Goal: Register for event/course

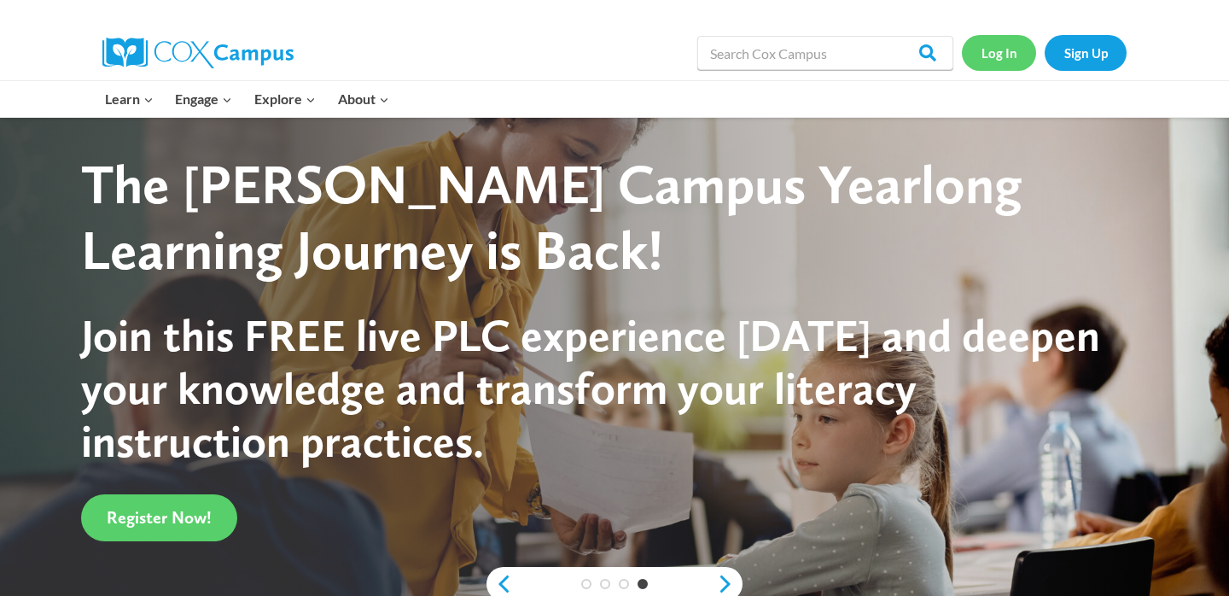
click at [999, 48] on link "Log In" at bounding box center [999, 52] width 74 height 35
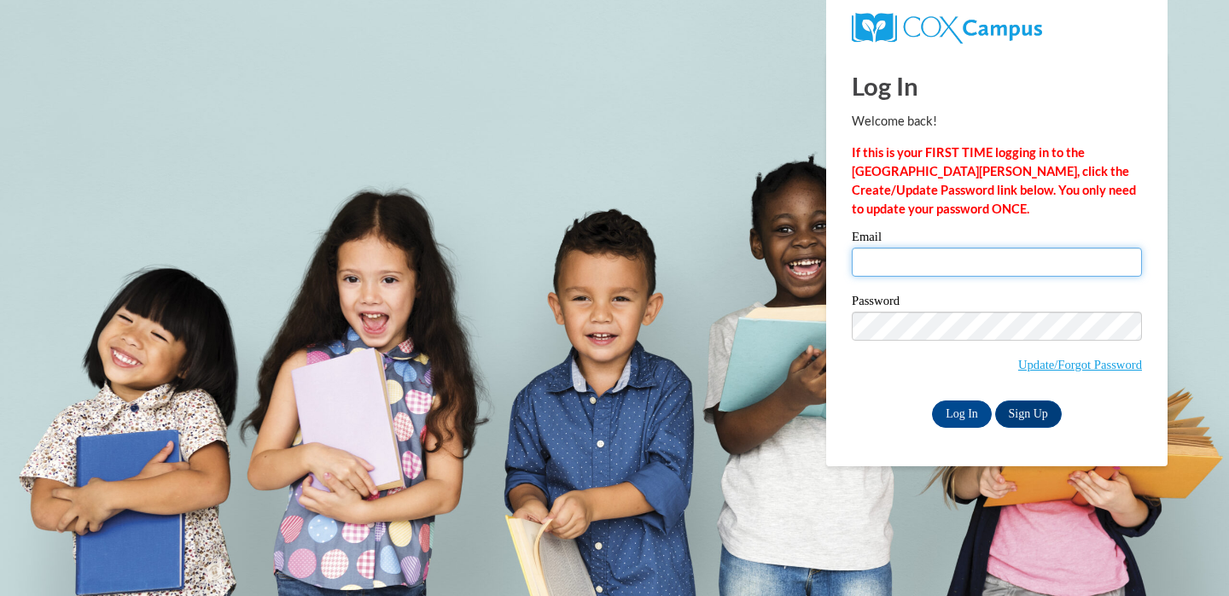
click at [938, 259] on input "Email" at bounding box center [997, 261] width 290 height 29
click at [1089, 265] on input "egatzke23@alumni.uwosh.edu" at bounding box center [997, 261] width 290 height 29
type input "gatzkee@ripon.k12.wi.us"
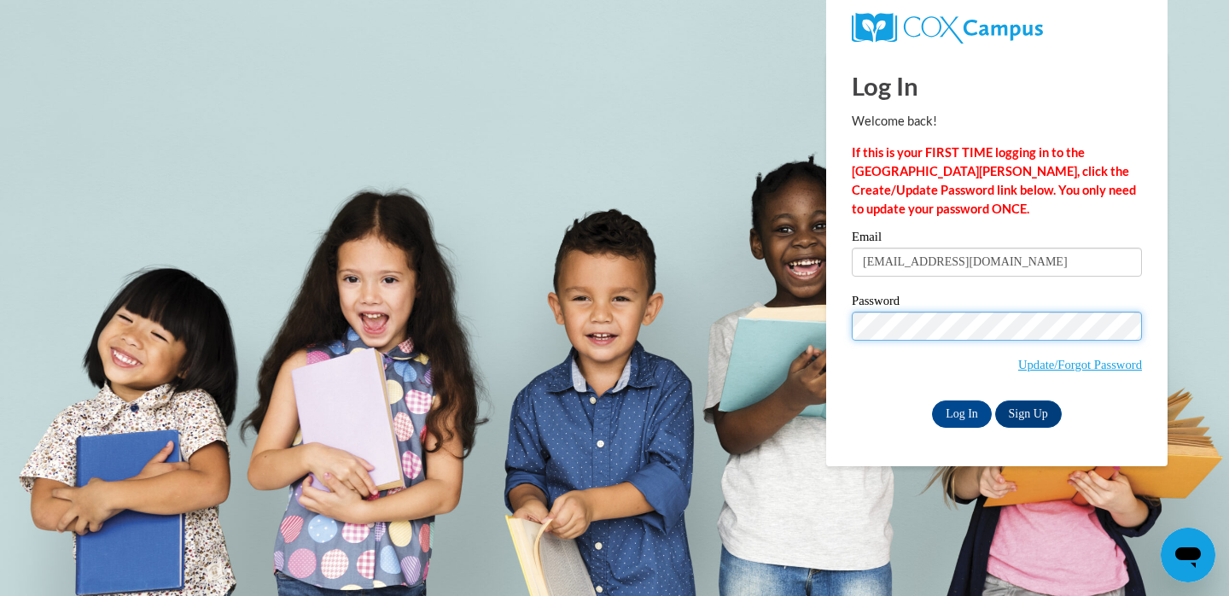
click at [932, 400] on input "Log In" at bounding box center [962, 413] width 60 height 27
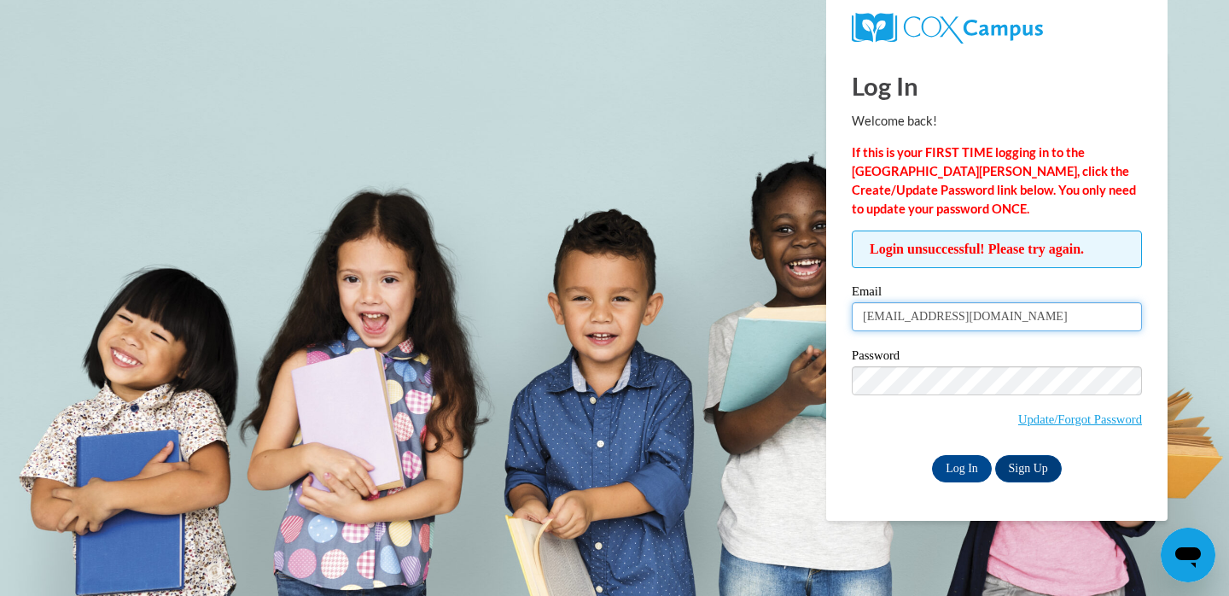
click at [1045, 318] on input "gatzkee@ripon.k12.wi.us" at bounding box center [997, 316] width 290 height 29
click at [932, 455] on input "Log In" at bounding box center [962, 468] width 60 height 27
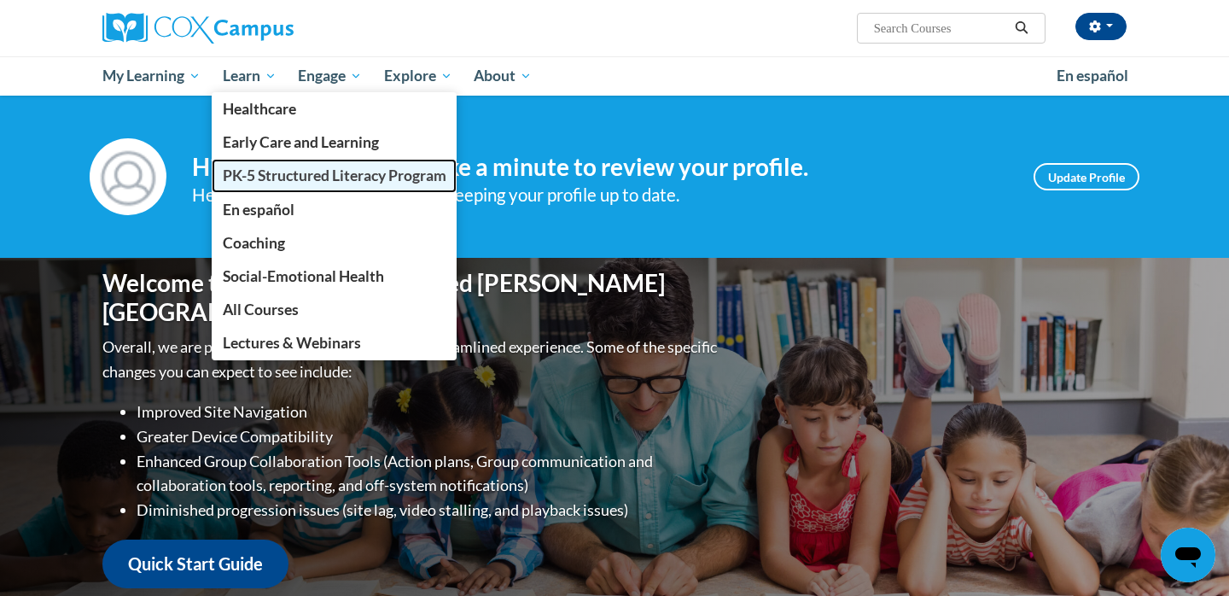
click at [259, 174] on span "PK-5 Structured Literacy Program" at bounding box center [335, 175] width 224 height 18
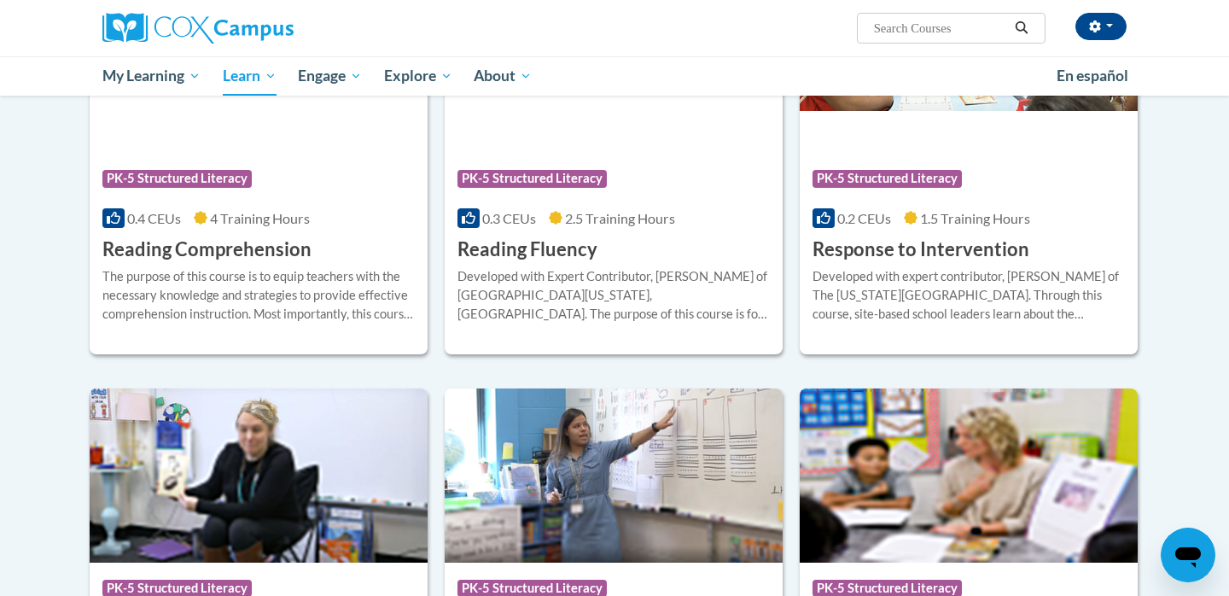
scroll to position [1540, 0]
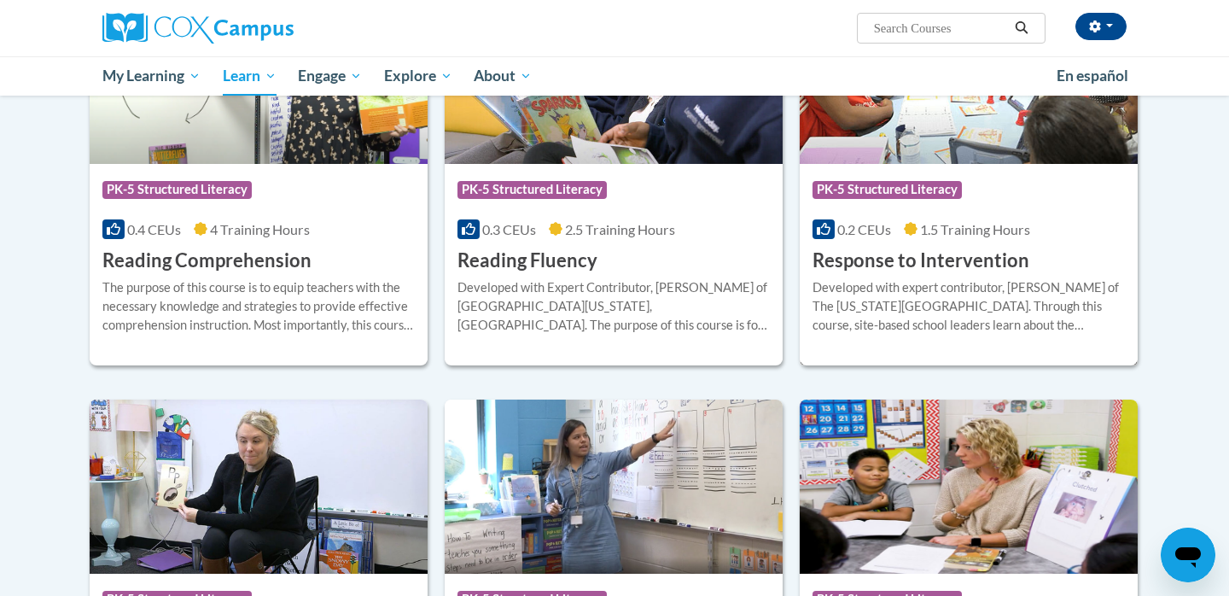
click at [907, 144] on img at bounding box center [969, 77] width 338 height 174
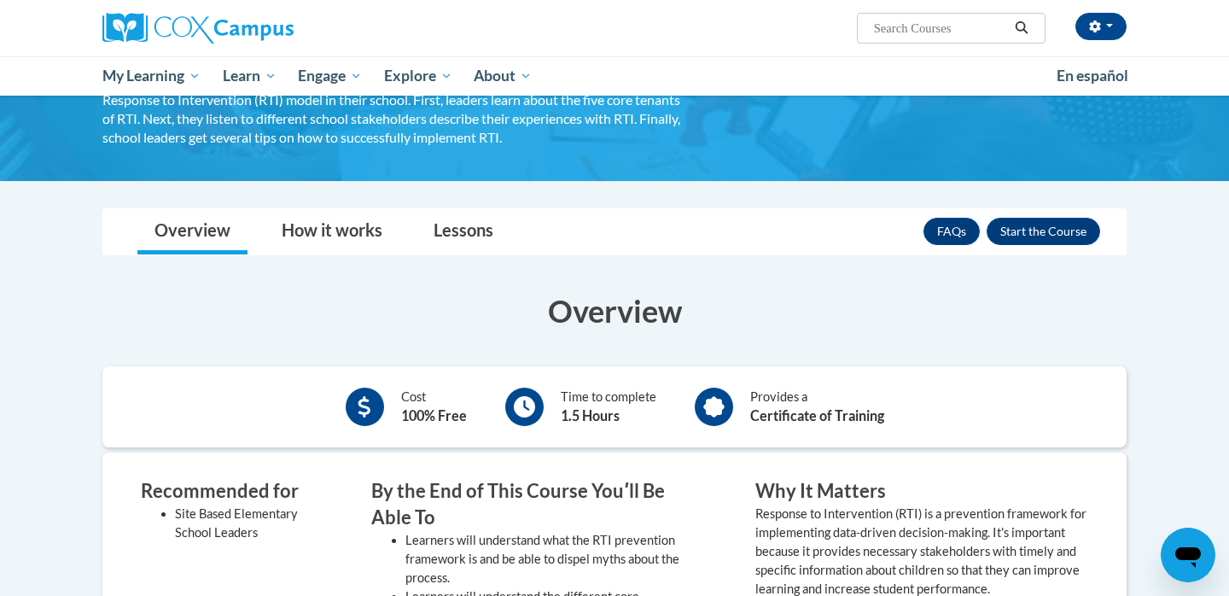
scroll to position [175, 0]
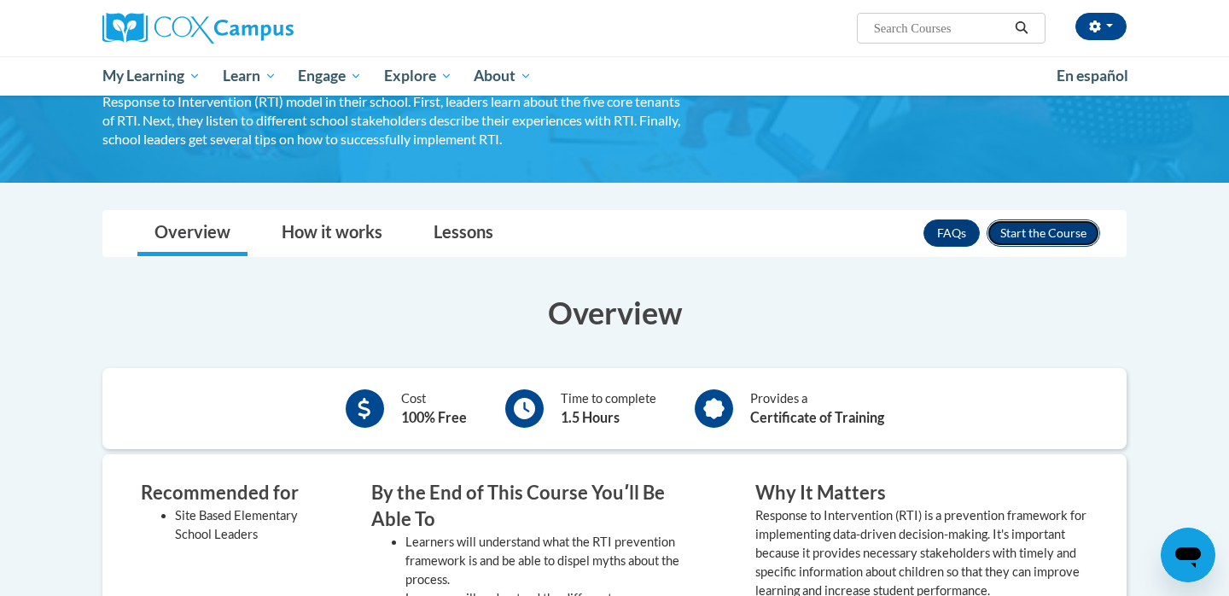
click at [1058, 235] on button "Enroll" at bounding box center [1044, 232] width 114 height 27
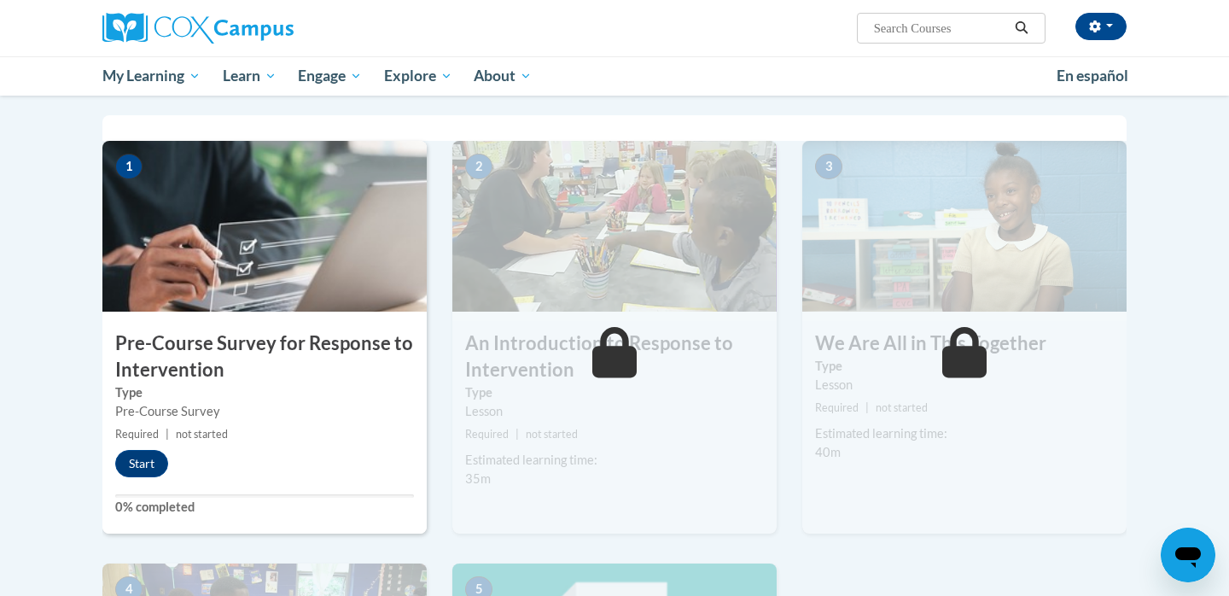
scroll to position [477, 0]
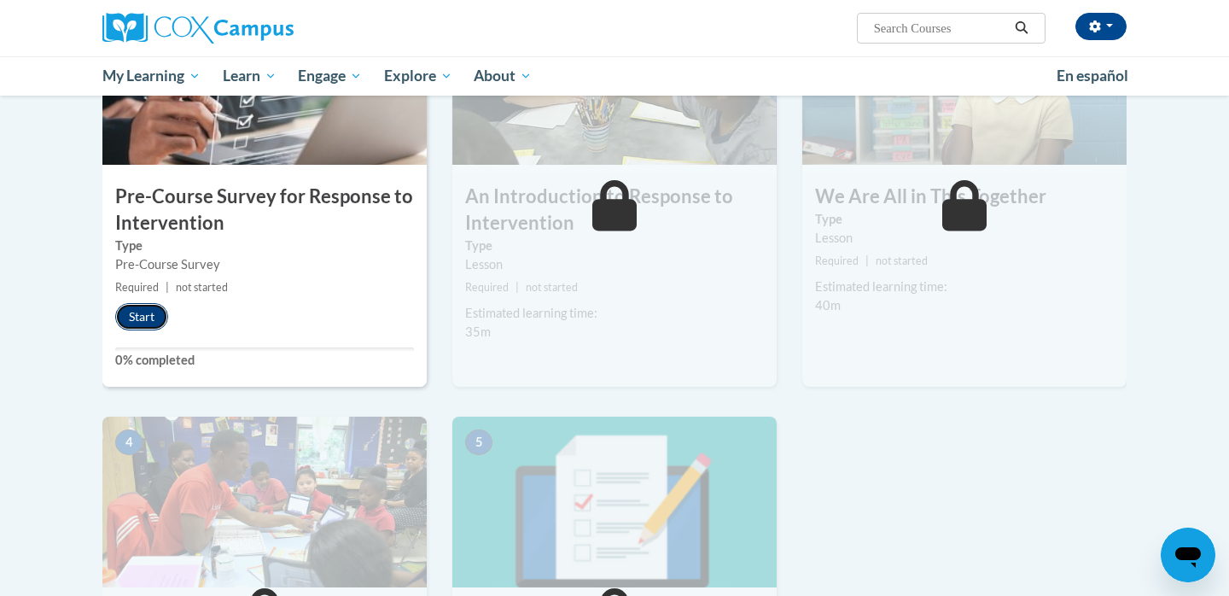
click at [156, 316] on button "Start" at bounding box center [141, 316] width 53 height 27
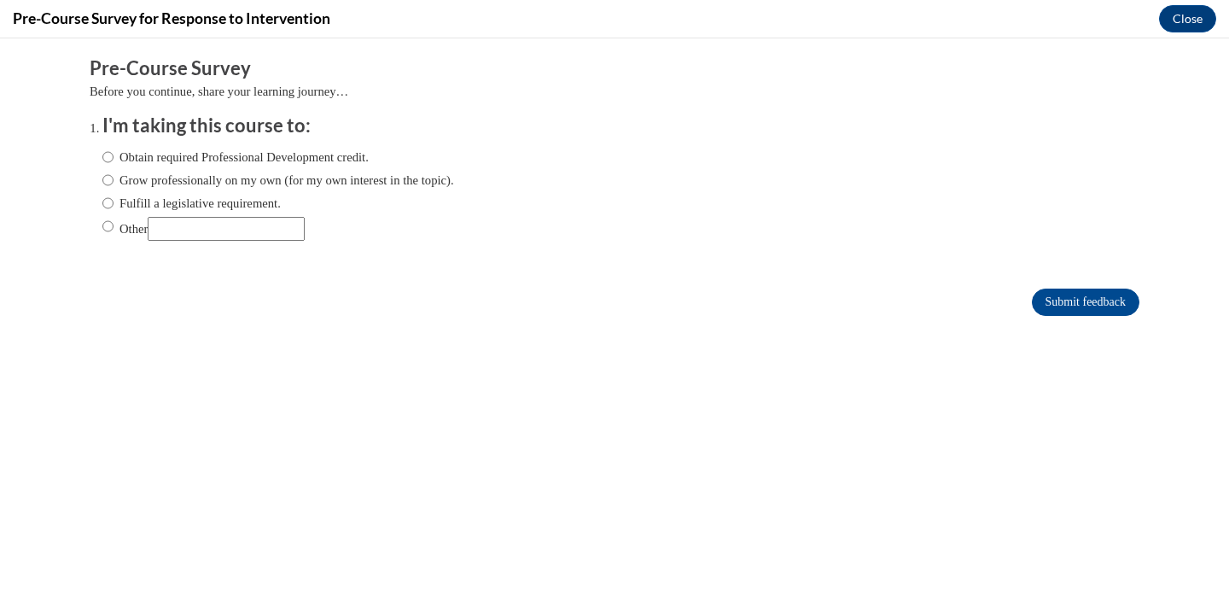
scroll to position [0, 0]
click at [242, 207] on label "Fulfill a legislative requirement." at bounding box center [191, 203] width 178 height 19
click at [114, 207] on input "Fulfill a legislative requirement." at bounding box center [107, 203] width 11 height 19
radio input "true"
click at [1060, 302] on input "Submit feedback" at bounding box center [1086, 301] width 108 height 27
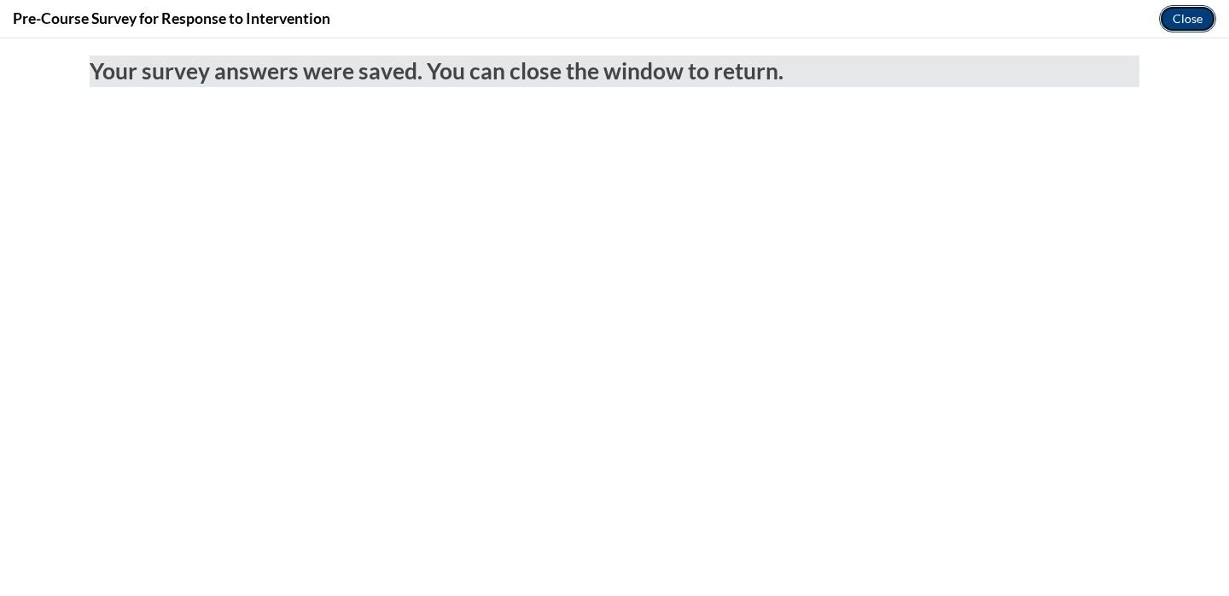
click at [1185, 22] on button "Close" at bounding box center [1187, 18] width 57 height 27
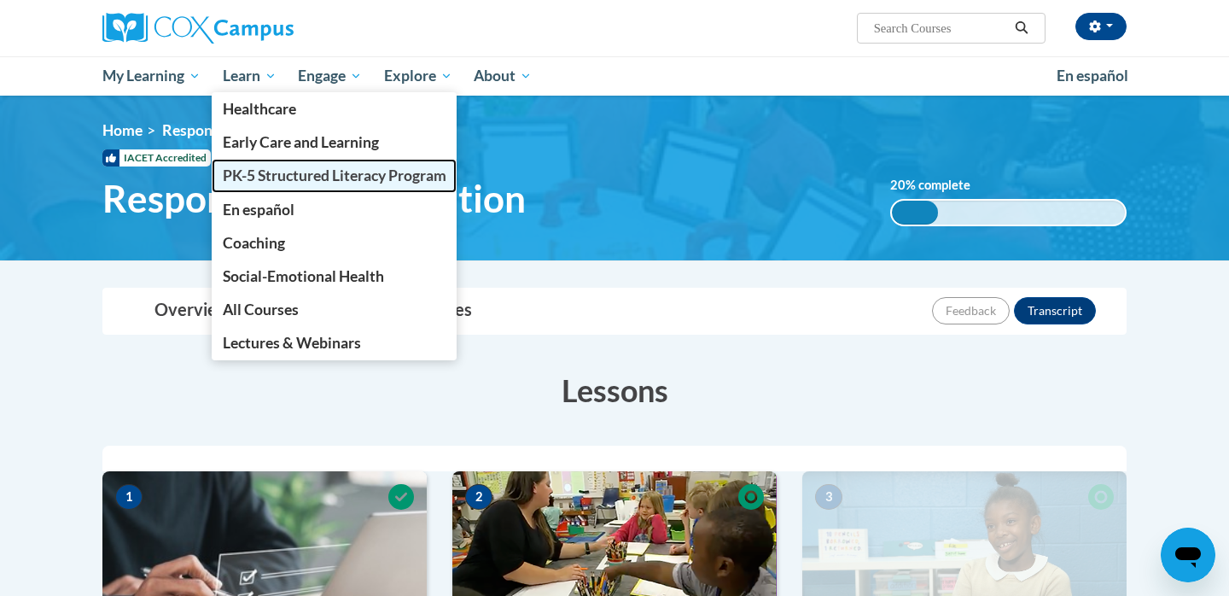
click at [284, 175] on span "PK-5 Structured Literacy Program" at bounding box center [335, 175] width 224 height 18
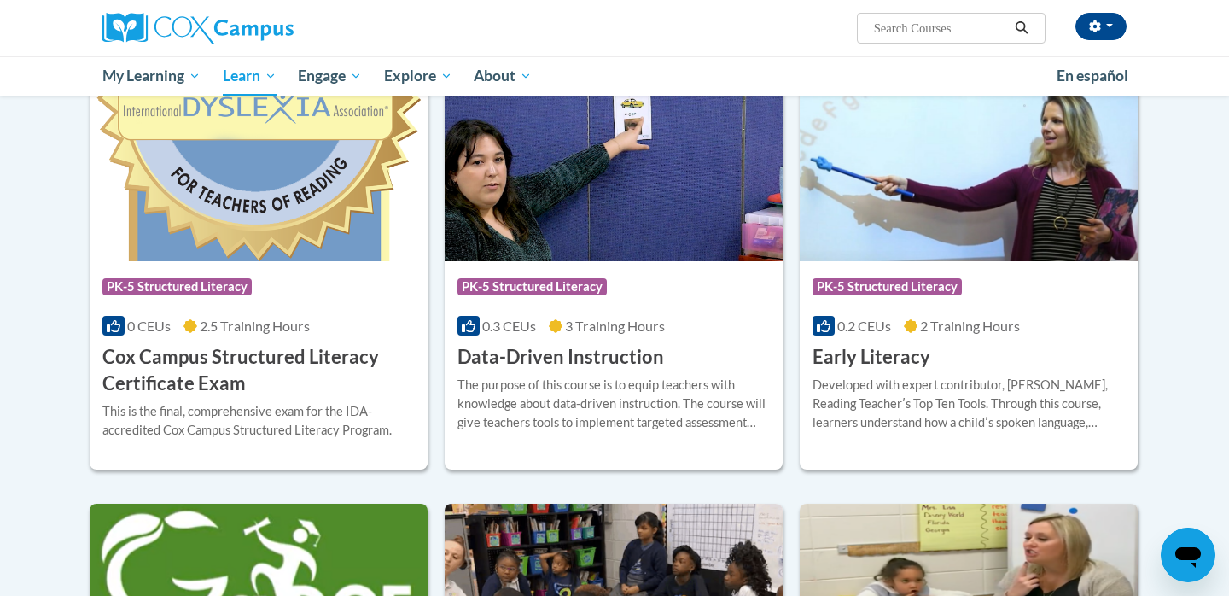
scroll to position [558, 0]
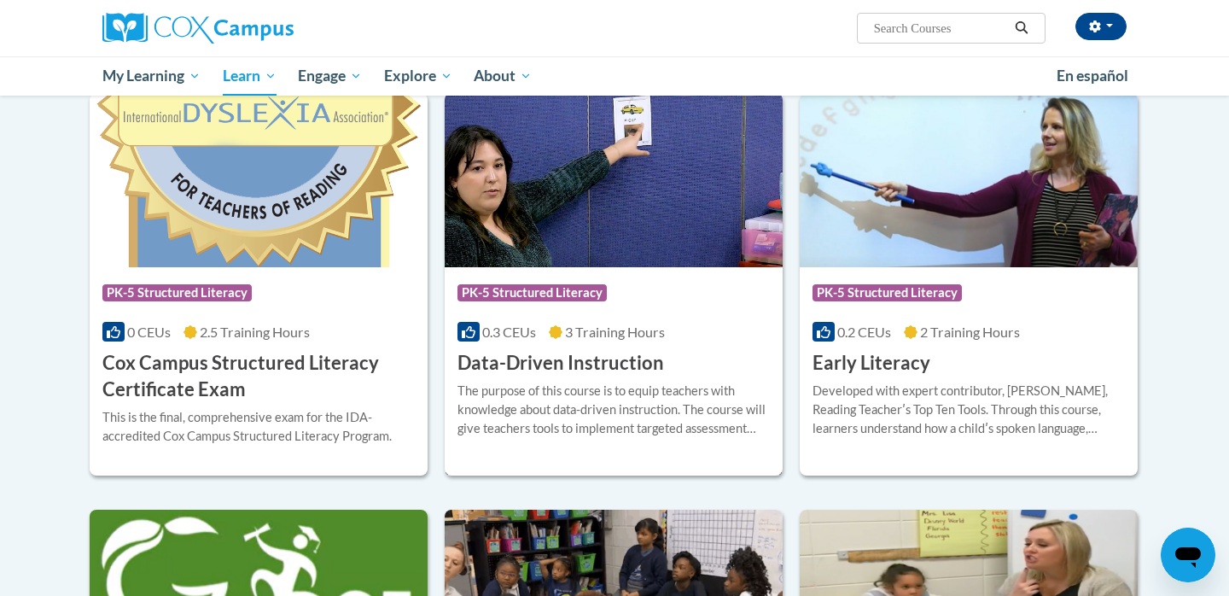
click at [681, 238] on img at bounding box center [614, 180] width 338 height 174
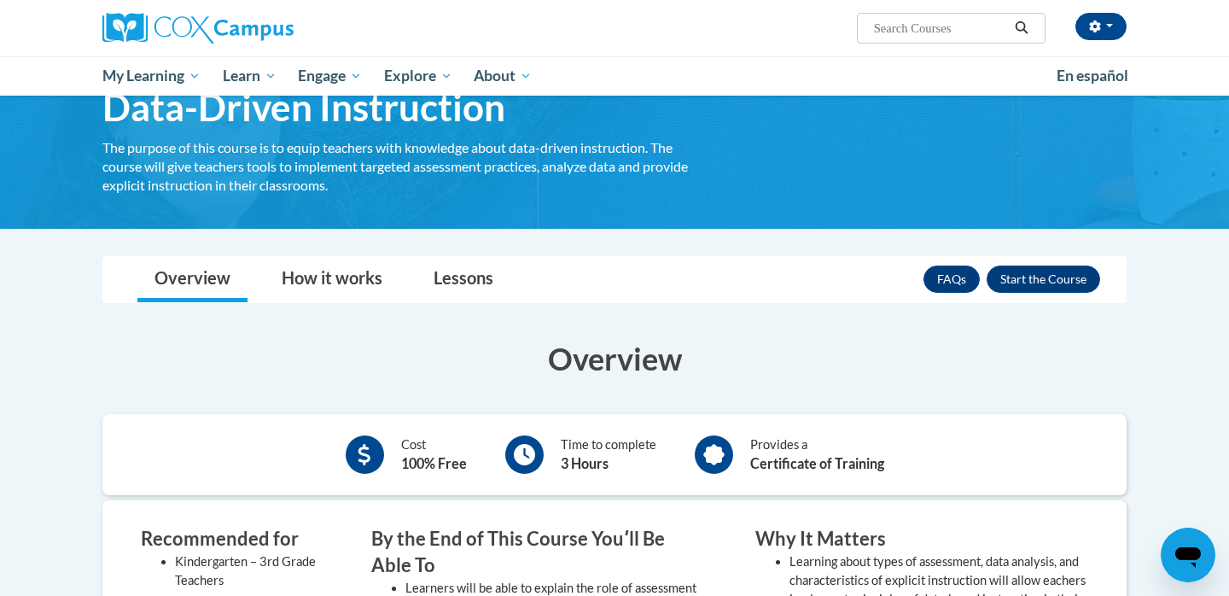
scroll to position [132, 0]
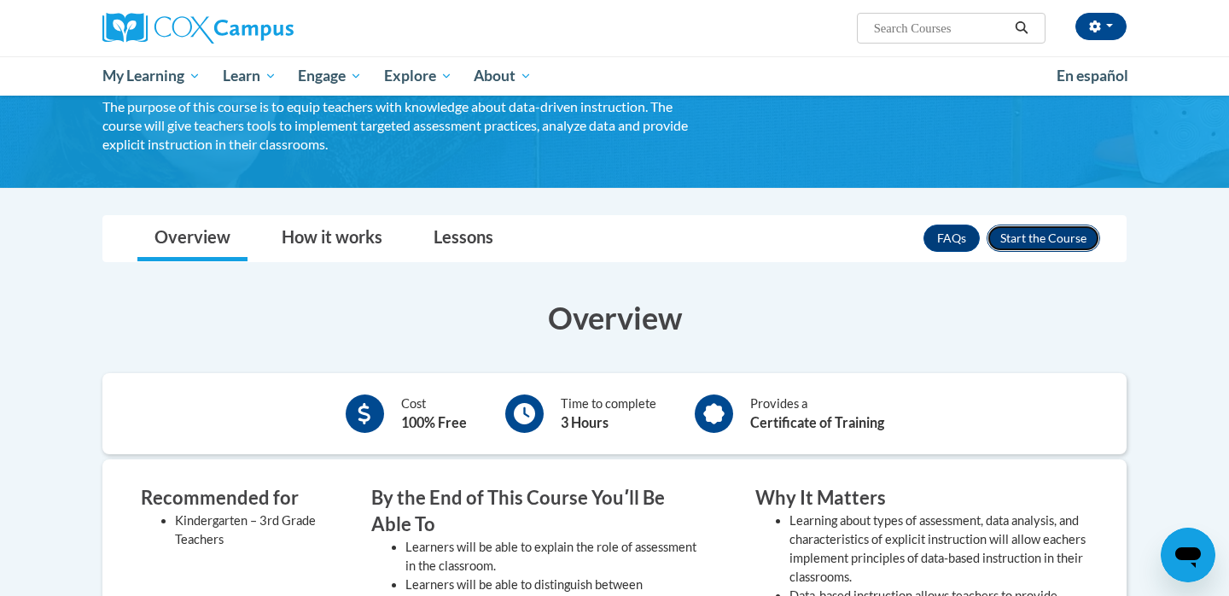
click at [1039, 235] on button "Enroll" at bounding box center [1044, 237] width 114 height 27
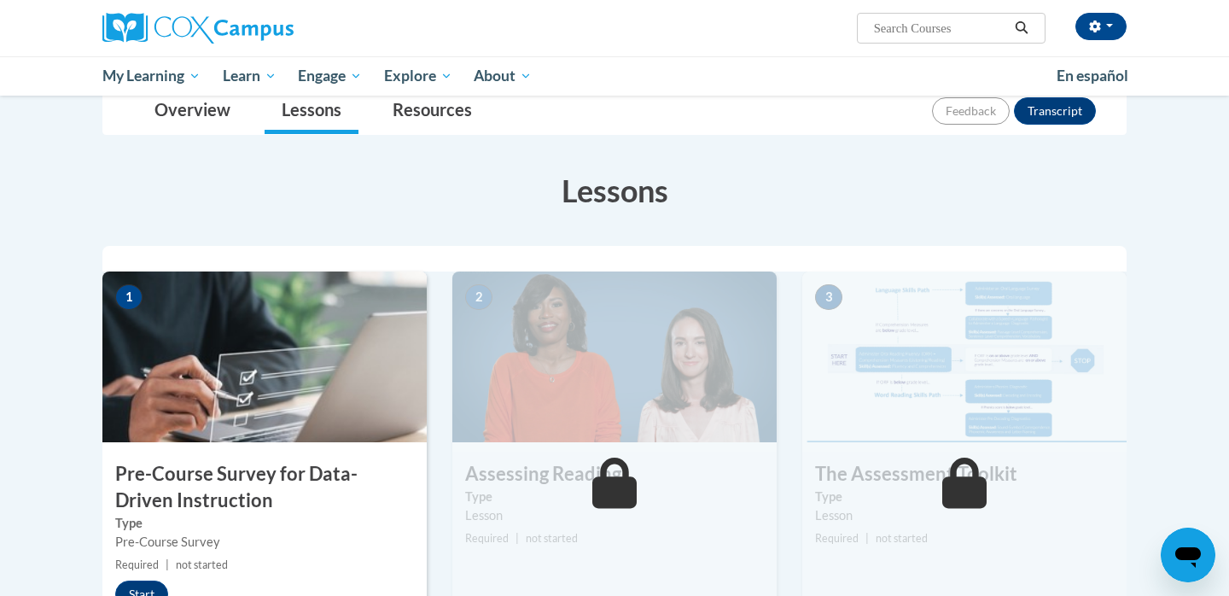
scroll to position [239, 0]
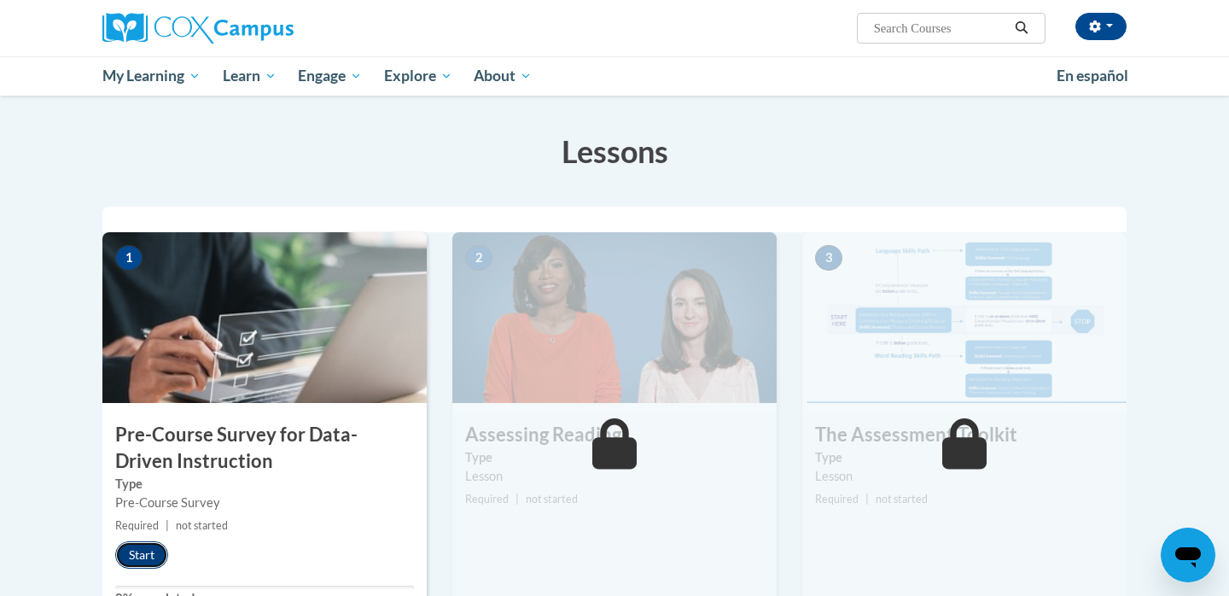
click at [158, 555] on button "Start" at bounding box center [141, 554] width 53 height 27
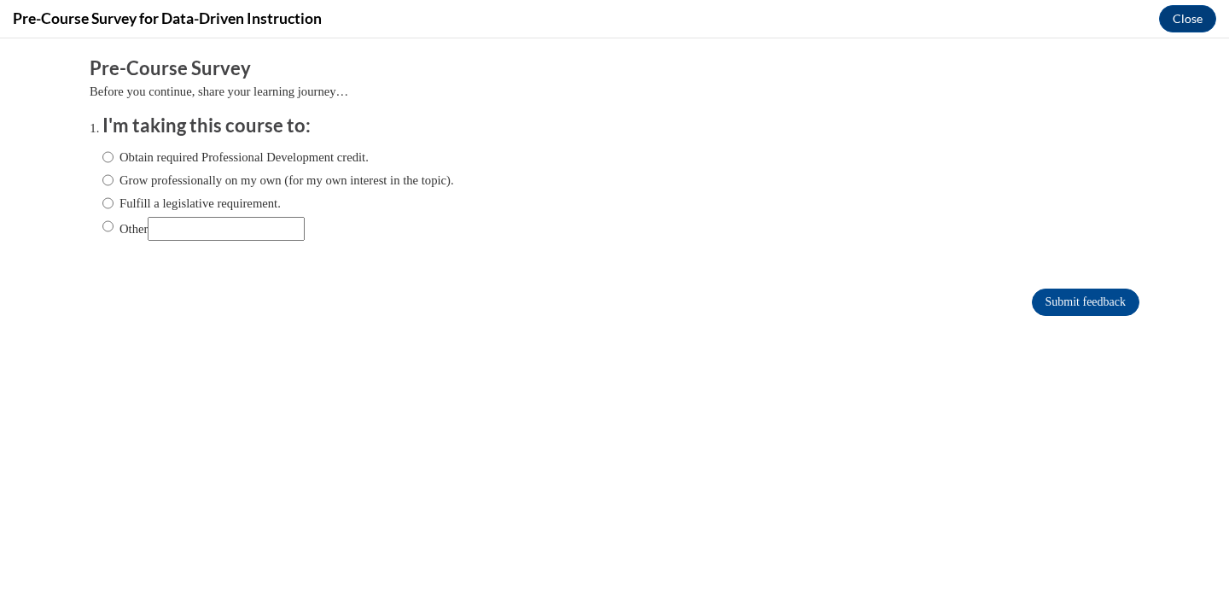
scroll to position [0, 0]
click at [271, 206] on label "Fulfill a legislative requirement." at bounding box center [191, 203] width 178 height 19
click at [114, 206] on input "Fulfill a legislative requirement." at bounding box center [107, 203] width 11 height 19
radio input "true"
click at [1106, 293] on input "Submit feedback" at bounding box center [1086, 301] width 108 height 27
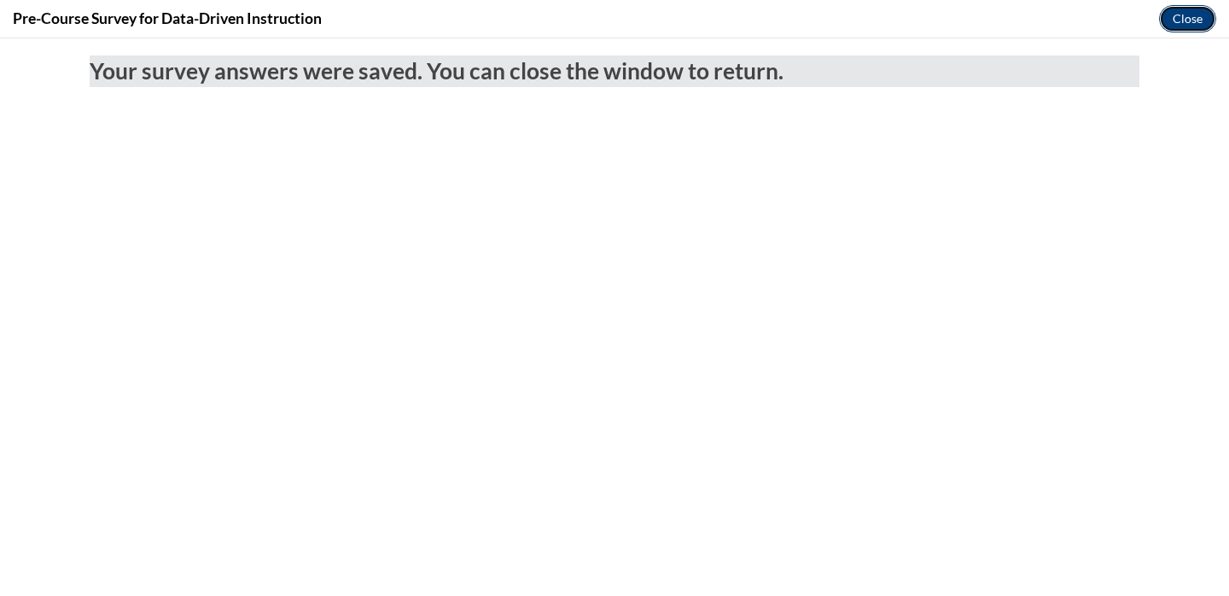
click at [1182, 20] on button "Close" at bounding box center [1187, 18] width 57 height 27
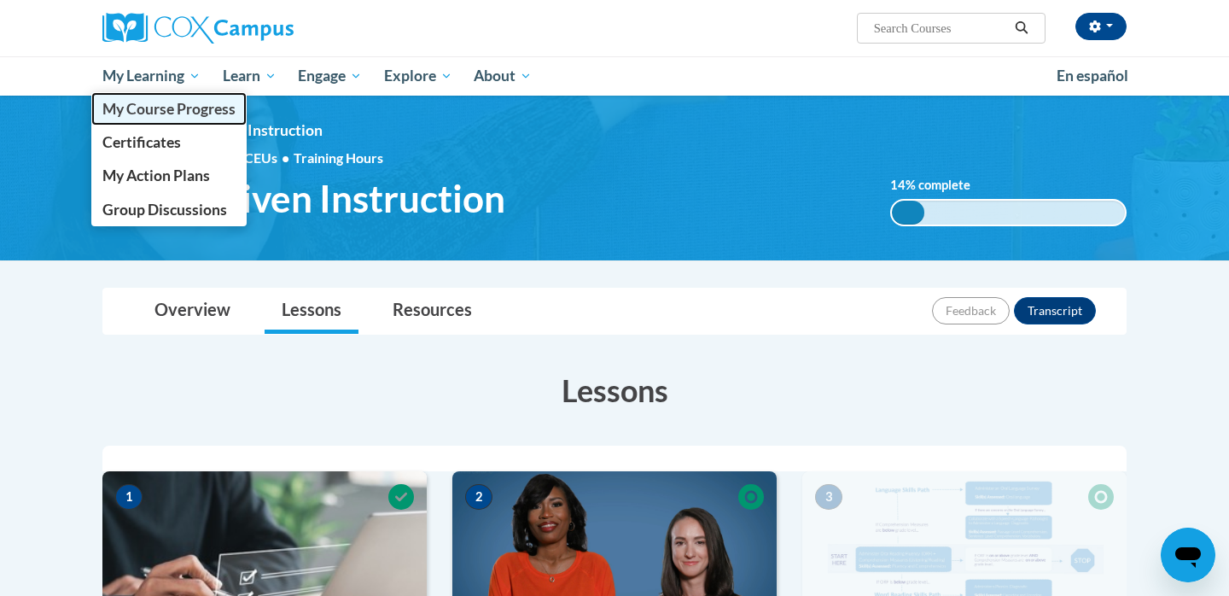
click at [163, 109] on span "My Course Progress" at bounding box center [168, 109] width 133 height 18
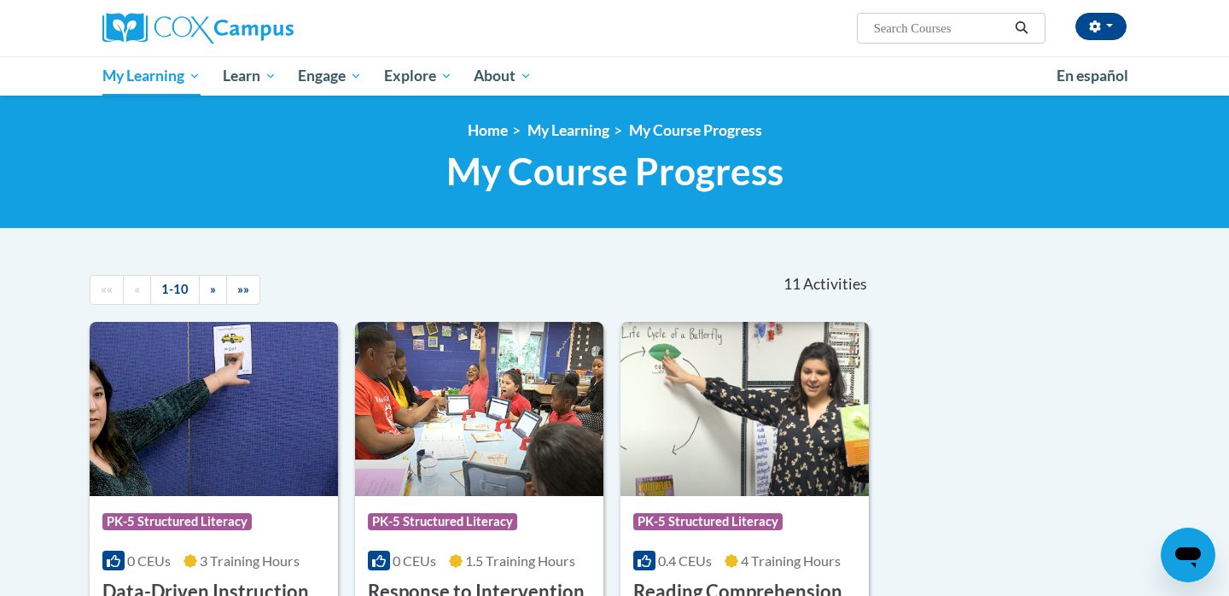
drag, startPoint x: 760, startPoint y: 284, endPoint x: 884, endPoint y: 281, distance: 123.8
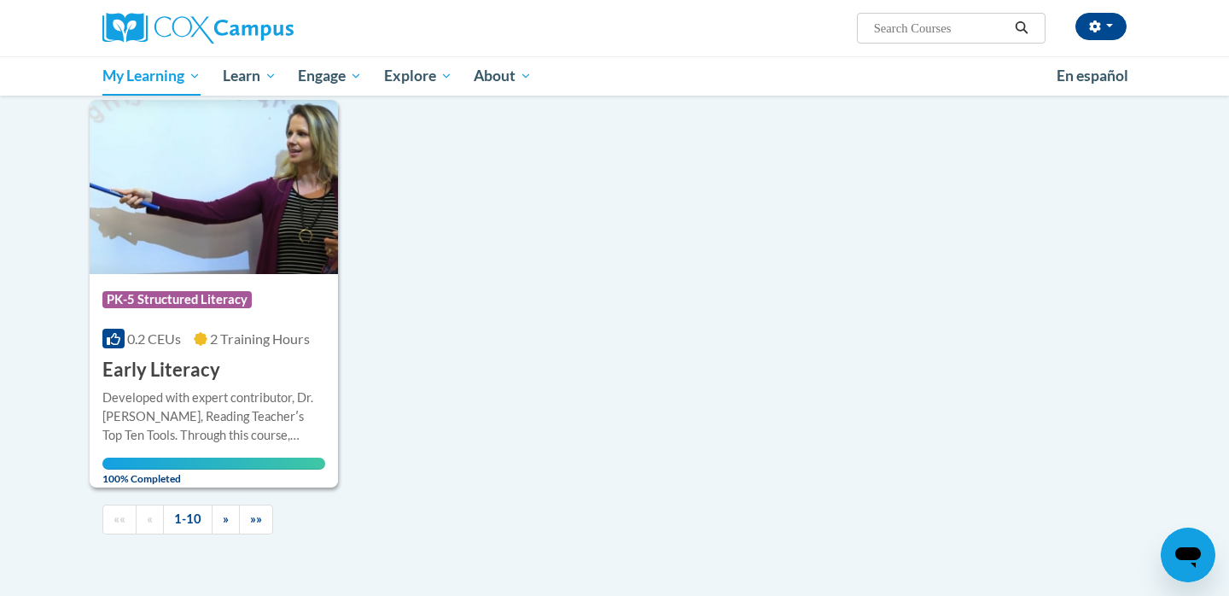
scroll to position [1546, 0]
